Goal: Information Seeking & Learning: Learn about a topic

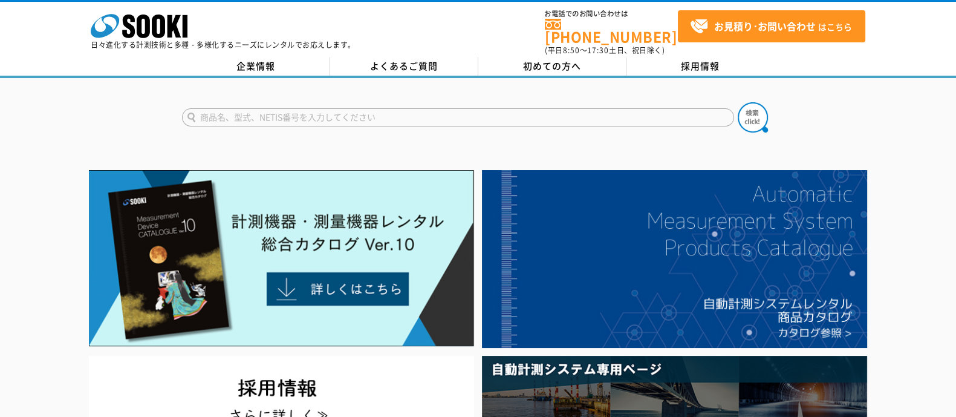
click at [463, 108] on input "text" at bounding box center [458, 117] width 552 height 18
type input "ファイバー"
click at [738, 102] on button at bounding box center [753, 117] width 30 height 30
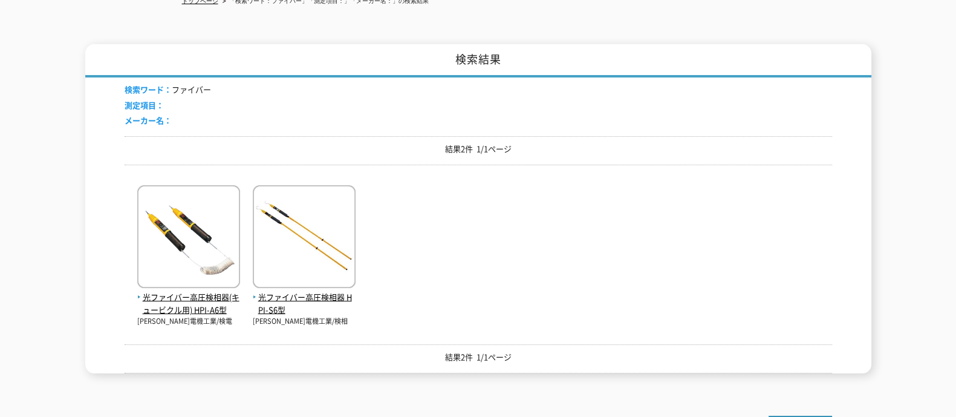
scroll to position [75, 0]
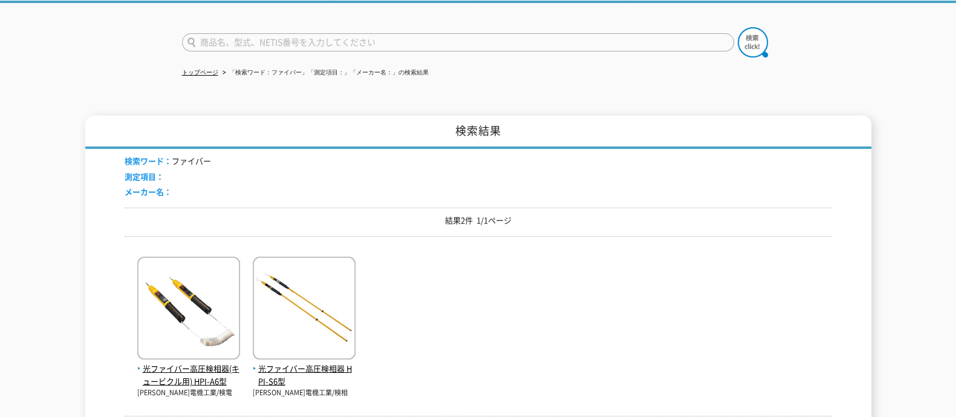
click at [289, 38] on input "text" at bounding box center [458, 42] width 552 height 18
type input "スコープ"
click at [751, 38] on img at bounding box center [753, 42] width 30 height 30
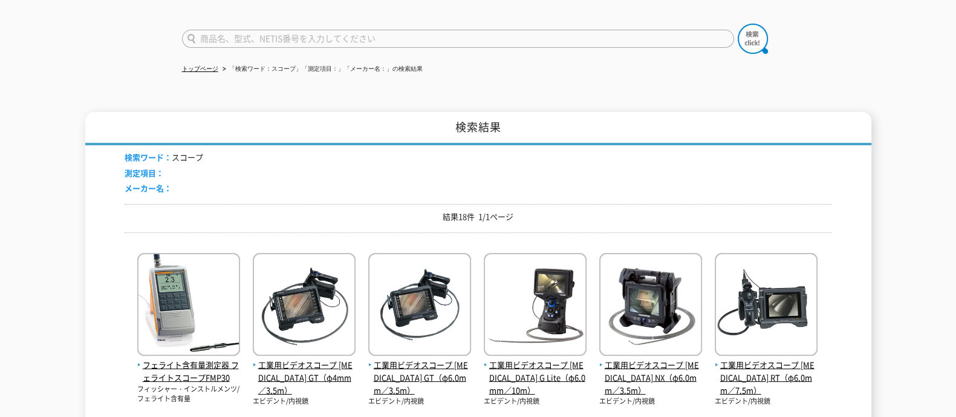
scroll to position [227, 0]
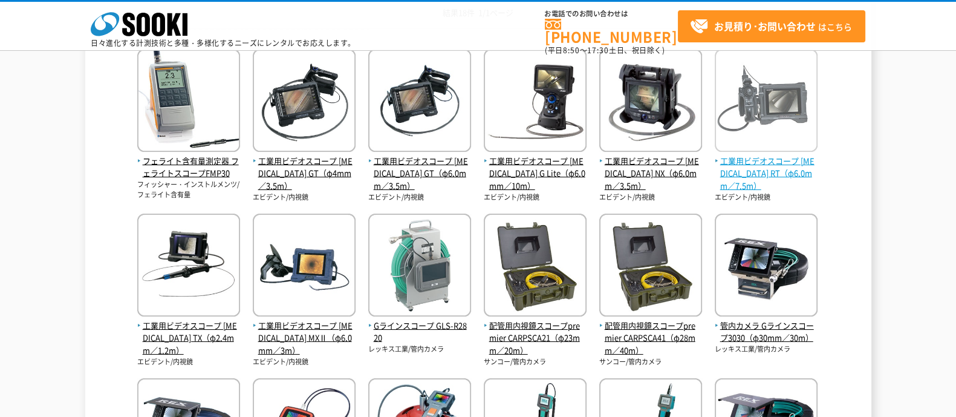
click at [781, 158] on span "工業用ビデオスコープ IPLEX RT（φ6.0mm／7.5m）" at bounding box center [766, 174] width 103 height 38
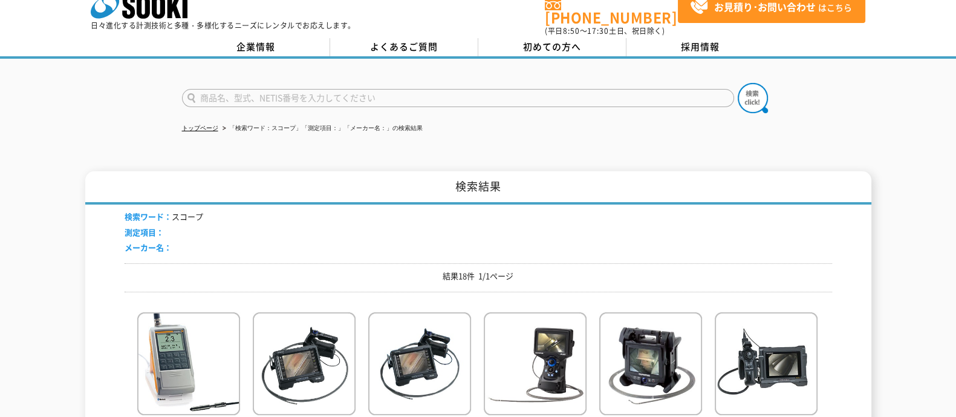
scroll to position [0, 0]
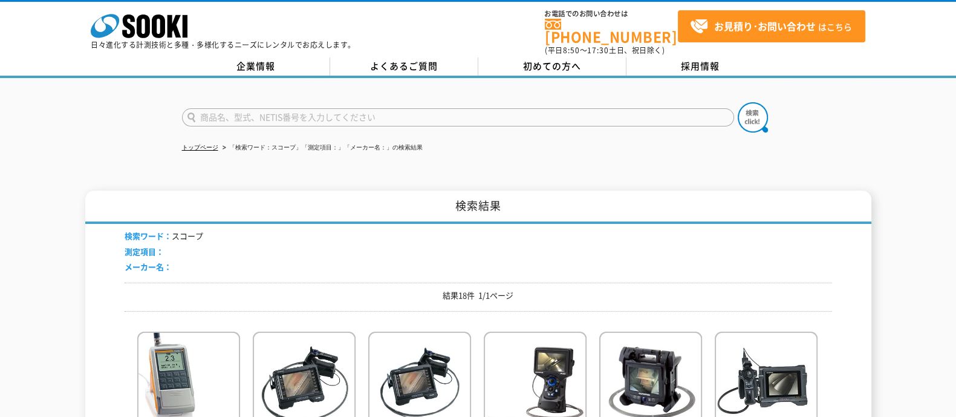
click at [403, 111] on input "text" at bounding box center [458, 117] width 552 height 18
click at [396, 108] on input "text" at bounding box center [458, 117] width 552 height 18
type input "商品名、型式、NETIS番号を入力してください"
click at [373, 115] on input "text" at bounding box center [458, 117] width 552 height 18
type input "管内カメラ"
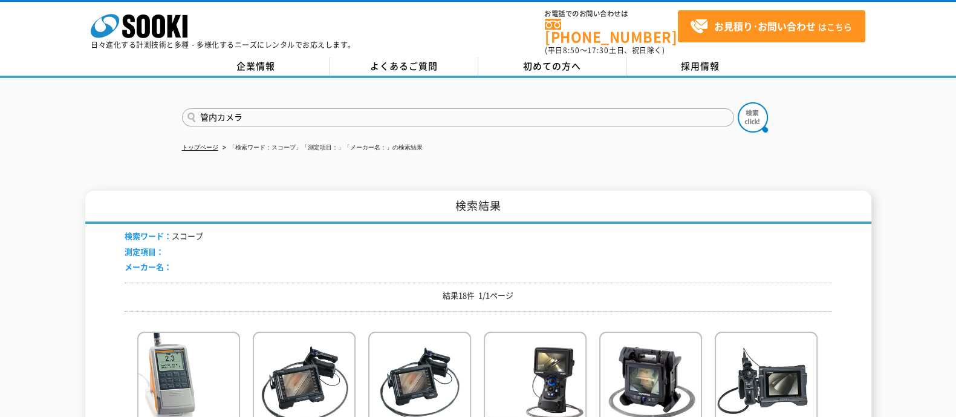
click at [738, 102] on button at bounding box center [753, 117] width 30 height 30
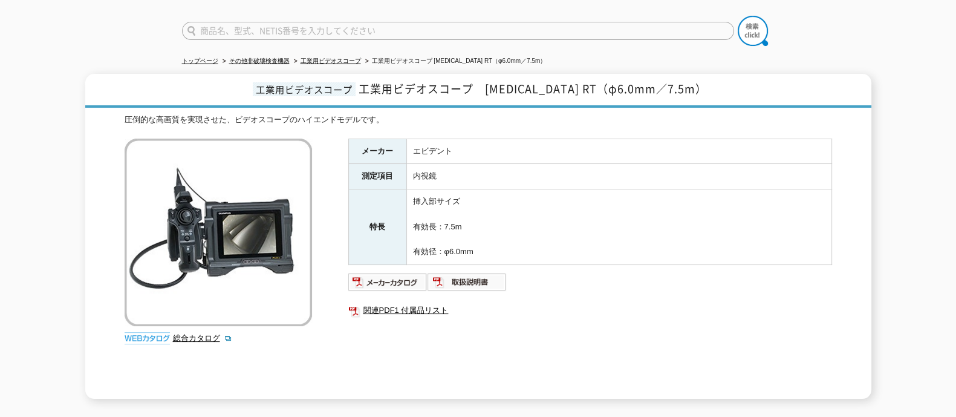
scroll to position [75, 0]
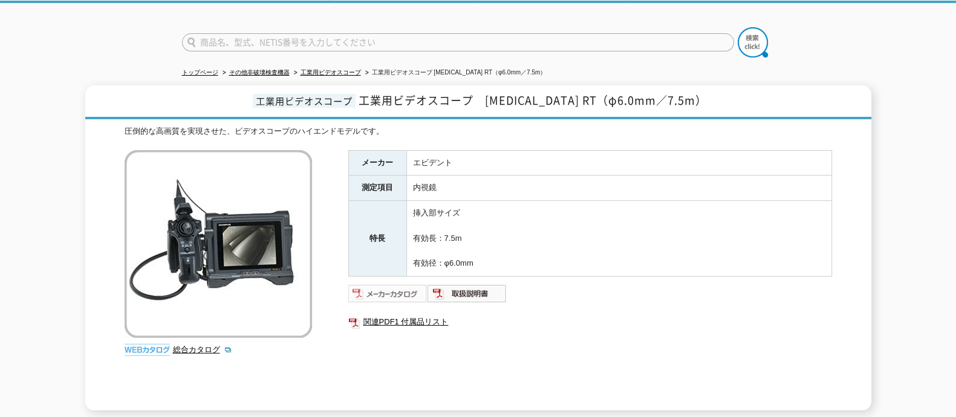
click at [413, 284] on img at bounding box center [387, 293] width 79 height 19
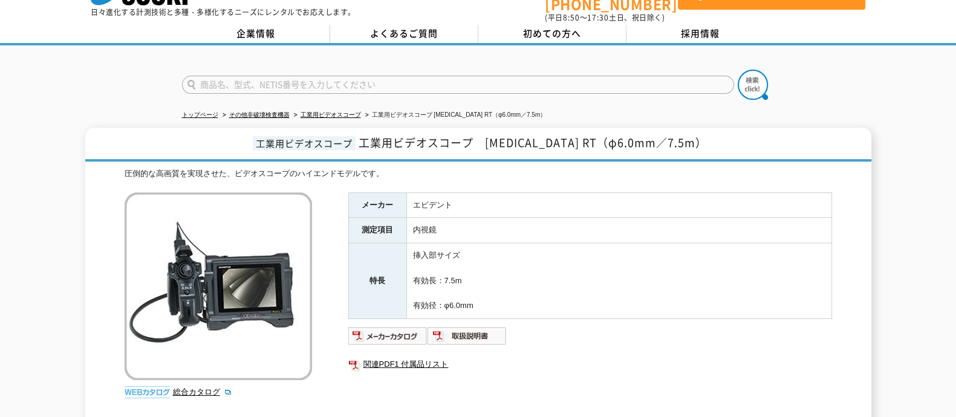
scroll to position [0, 0]
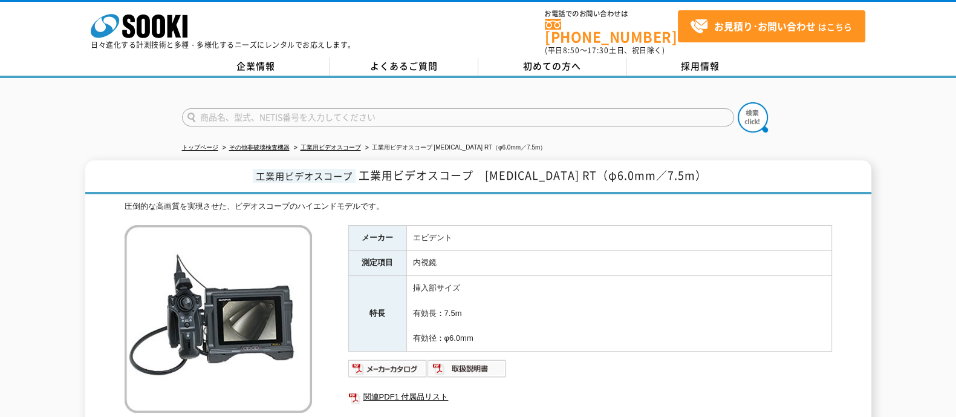
click at [694, 164] on h1 "工業用ビデオスコープ 工業用ビデオスコープ　[MEDICAL_DATA] RT（φ6.0mm／7.5m）" at bounding box center [478, 177] width 786 height 34
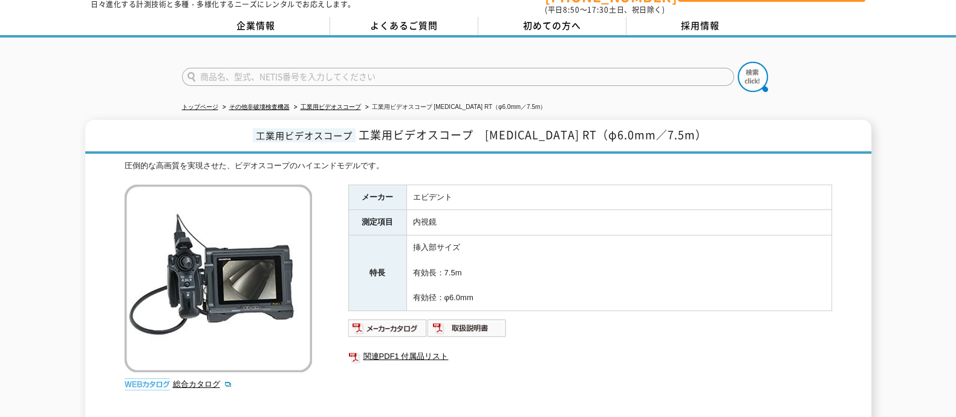
scroll to position [151, 0]
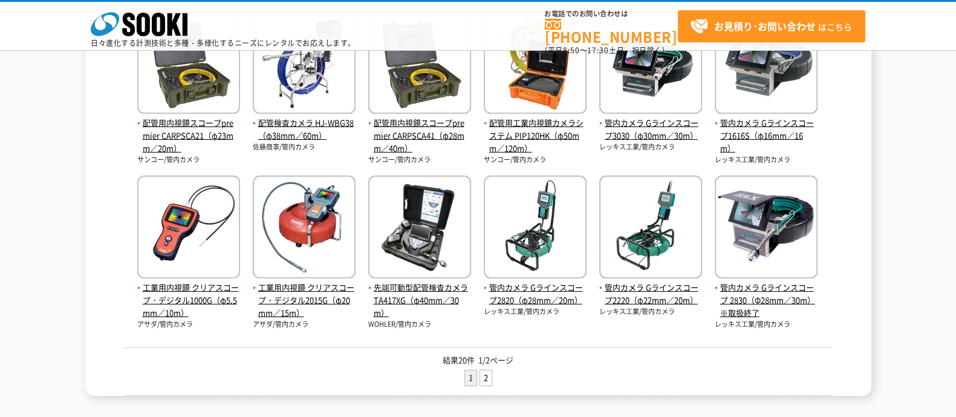
scroll to position [454, 0]
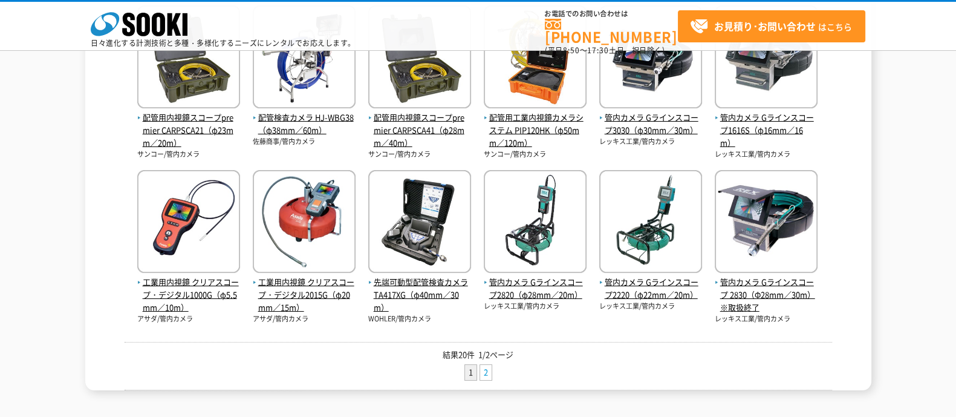
click at [485, 373] on link "2" at bounding box center [485, 372] width 11 height 15
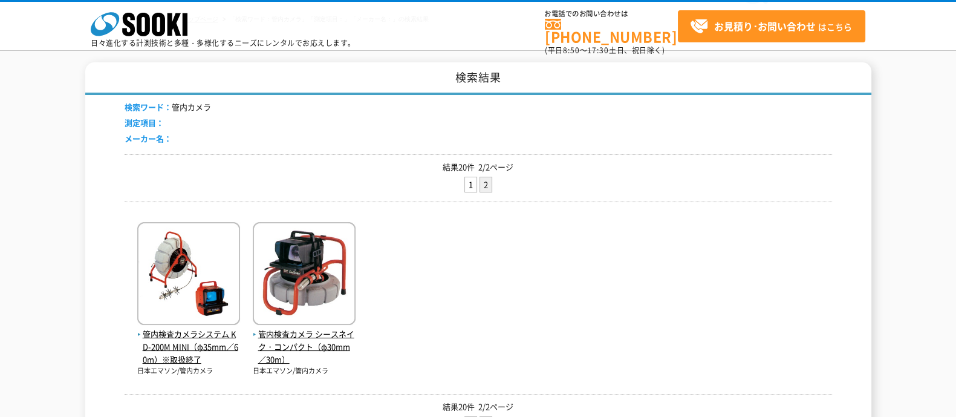
scroll to position [227, 0]
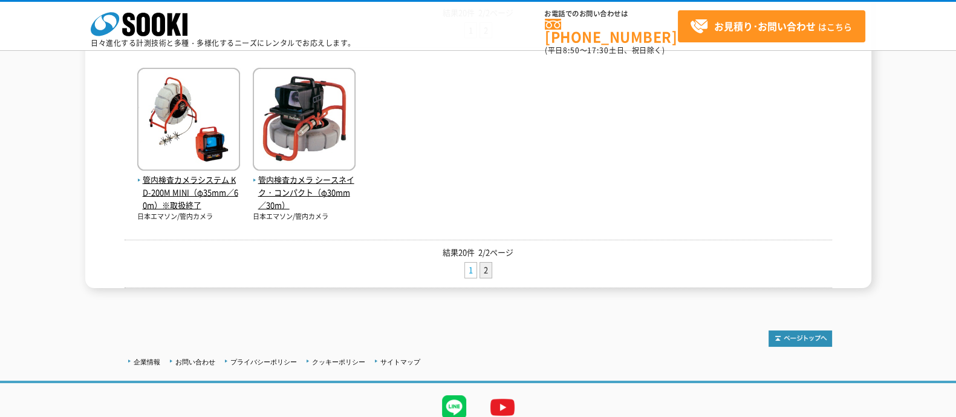
click at [472, 266] on link "1" at bounding box center [470, 270] width 11 height 15
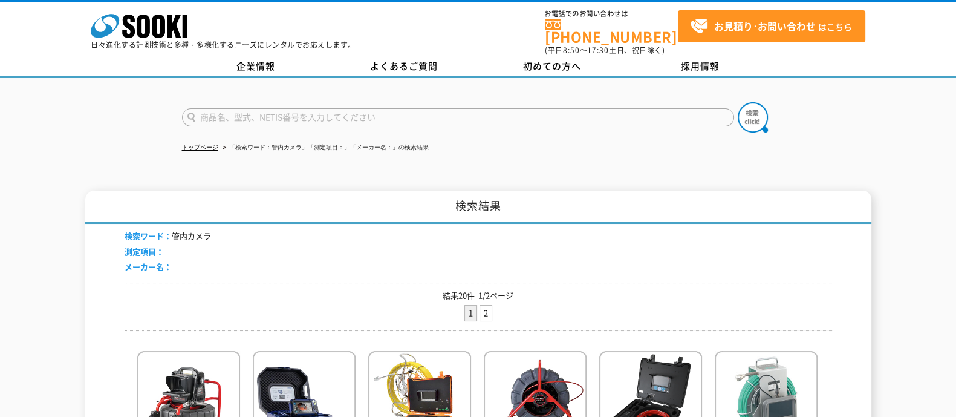
click at [368, 110] on input "text" at bounding box center [458, 117] width 552 height 18
type input "スコープ"
click at [763, 113] on img at bounding box center [753, 117] width 30 height 30
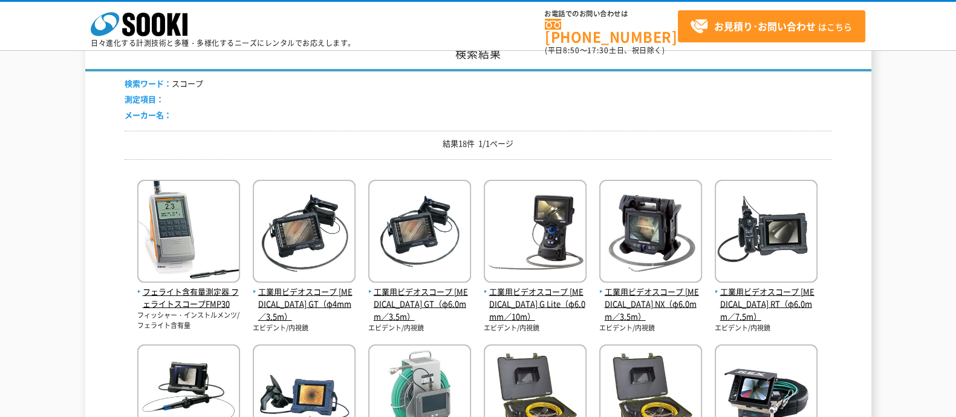
scroll to position [151, 0]
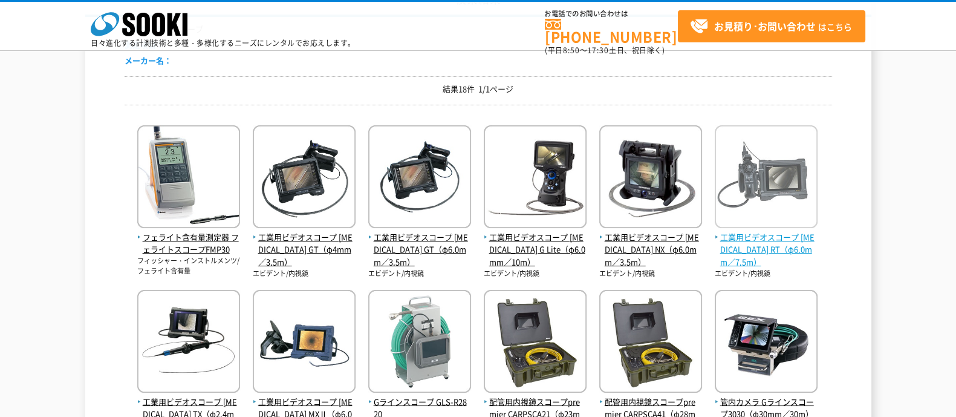
click at [789, 245] on span "工業用ビデオスコープ IPLEX RT（φ6.0mm／7.5m）" at bounding box center [766, 250] width 103 height 38
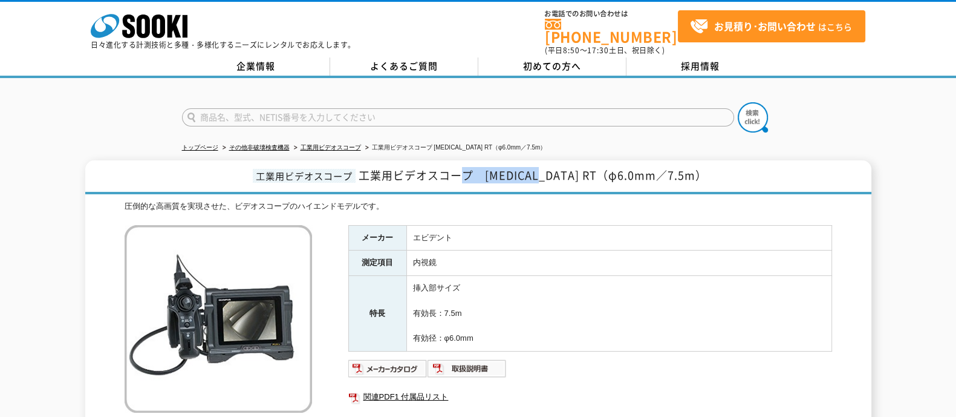
drag, startPoint x: 570, startPoint y: 169, endPoint x: 493, endPoint y: 176, distance: 77.8
click at [493, 176] on h1 "工業用ビデオスコープ 工業用ビデオスコープ　IPLEX RT（φ6.0mm／7.5m）" at bounding box center [478, 177] width 786 height 34
click at [516, 168] on span "工業用ビデオスコープ　[MEDICAL_DATA] RT（φ6.0mm／7.5m）" at bounding box center [533, 175] width 348 height 16
drag, startPoint x: 516, startPoint y: 168, endPoint x: 566, endPoint y: 177, distance: 50.5
click at [566, 177] on h1 "工業用ビデオスコープ 工業用ビデオスコープ　IPLEX RT（φ6.0mm／7.5m）" at bounding box center [478, 177] width 786 height 34
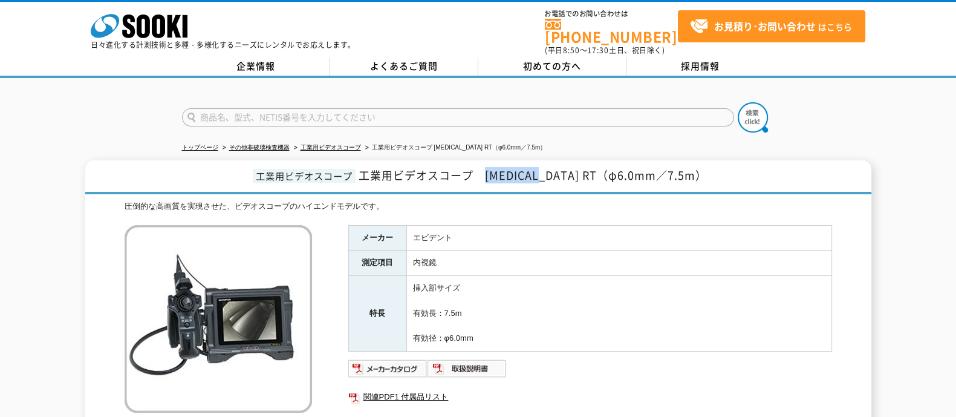
copy span "IPLEX RT"
click at [311, 144] on link "工業用ビデオスコープ" at bounding box center [331, 147] width 60 height 7
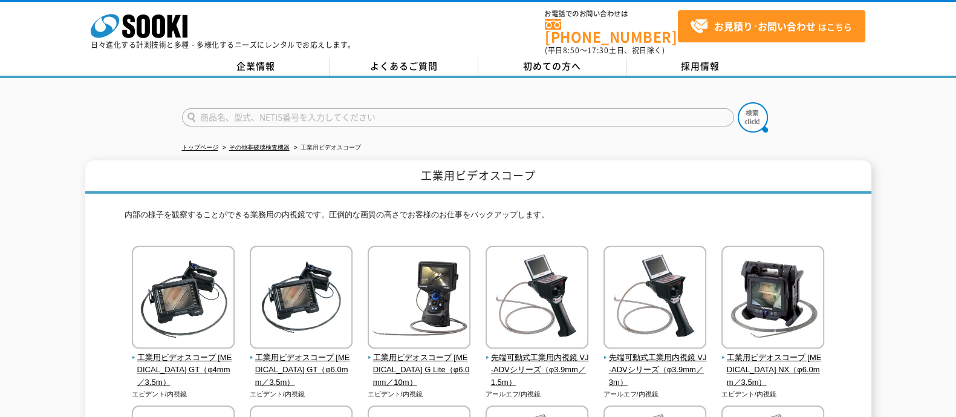
click at [474, 111] on input "text" at bounding box center [458, 117] width 552 height 18
type input "管内カメラ"
click at [738, 102] on button at bounding box center [753, 117] width 30 height 30
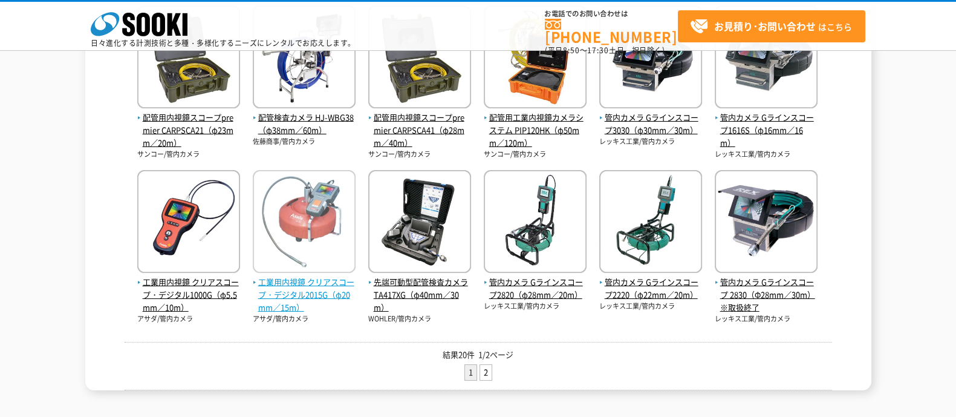
scroll to position [529, 0]
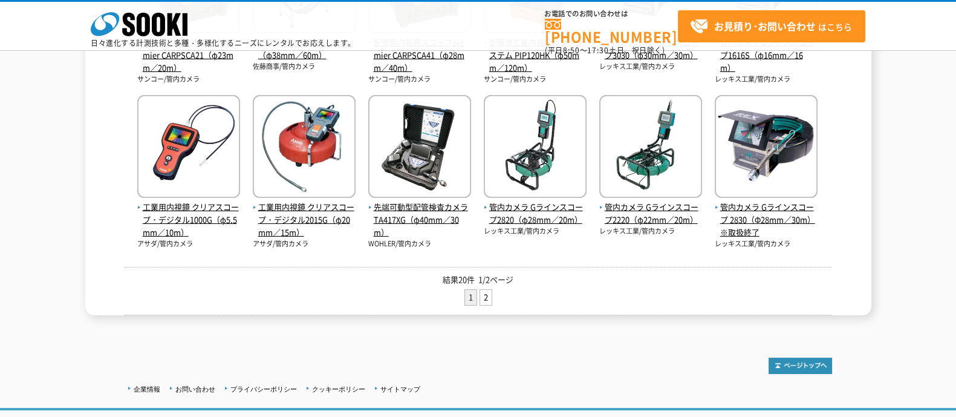
click at [601, 352] on div at bounding box center [479, 359] width 708 height 28
click at [577, 347] on div at bounding box center [479, 359] width 708 height 28
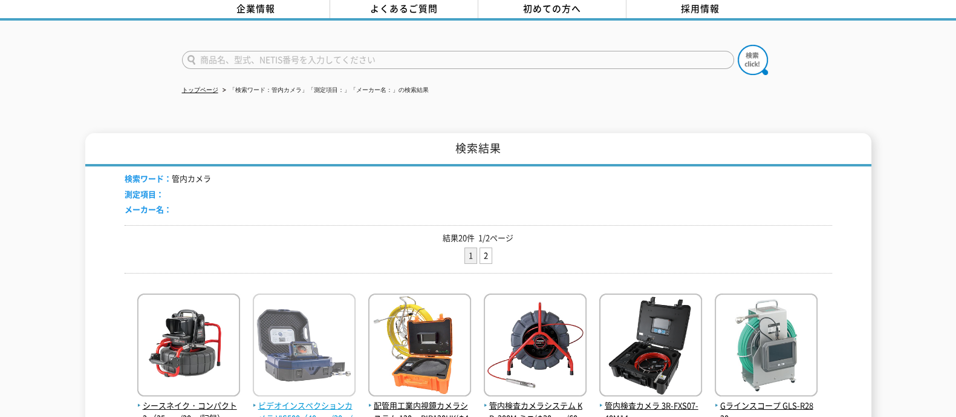
scroll to position [0, 0]
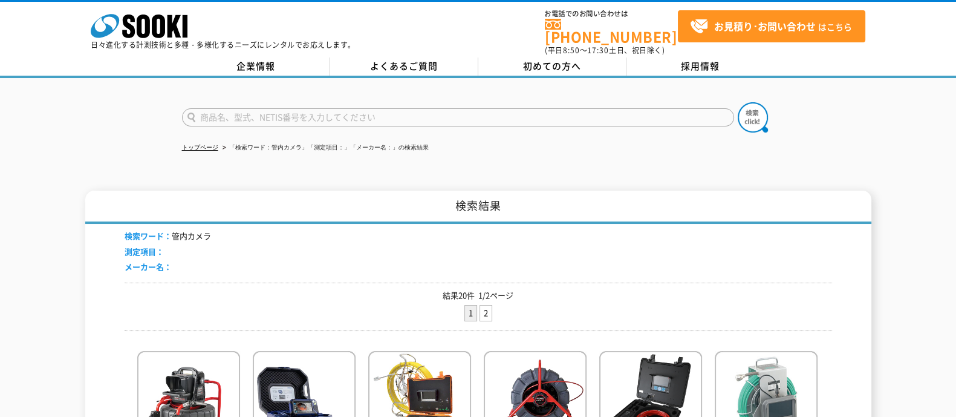
click at [285, 108] on input "text" at bounding box center [458, 117] width 552 height 18
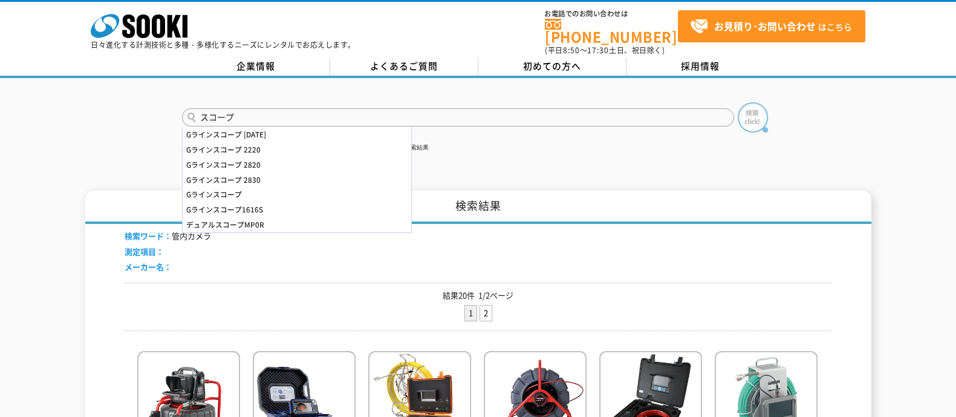
type input "スコープ"
click at [758, 113] on img at bounding box center [753, 117] width 30 height 30
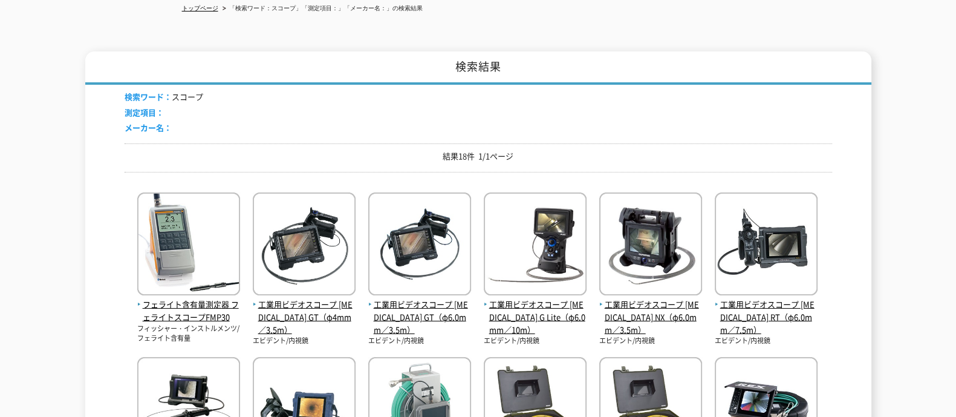
scroll to position [151, 0]
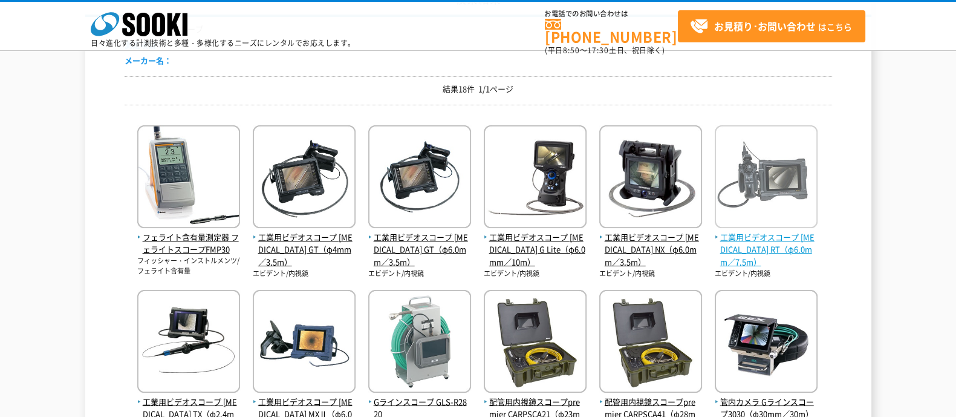
click at [757, 242] on span "工業用ビデオスコープ [MEDICAL_DATA] RT（φ6.0mm／7.5m）" at bounding box center [766, 250] width 103 height 38
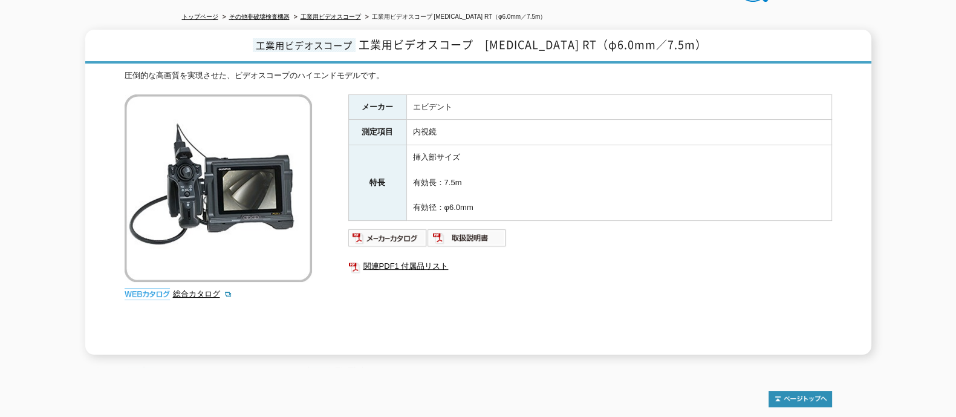
scroll to position [151, 0]
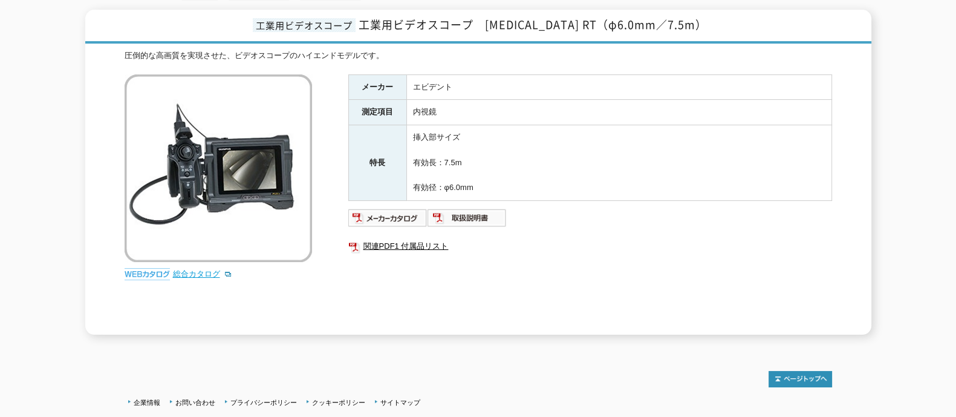
click at [197, 269] on link "総合カタログ" at bounding box center [202, 273] width 59 height 9
